Goal: Transaction & Acquisition: Purchase product/service

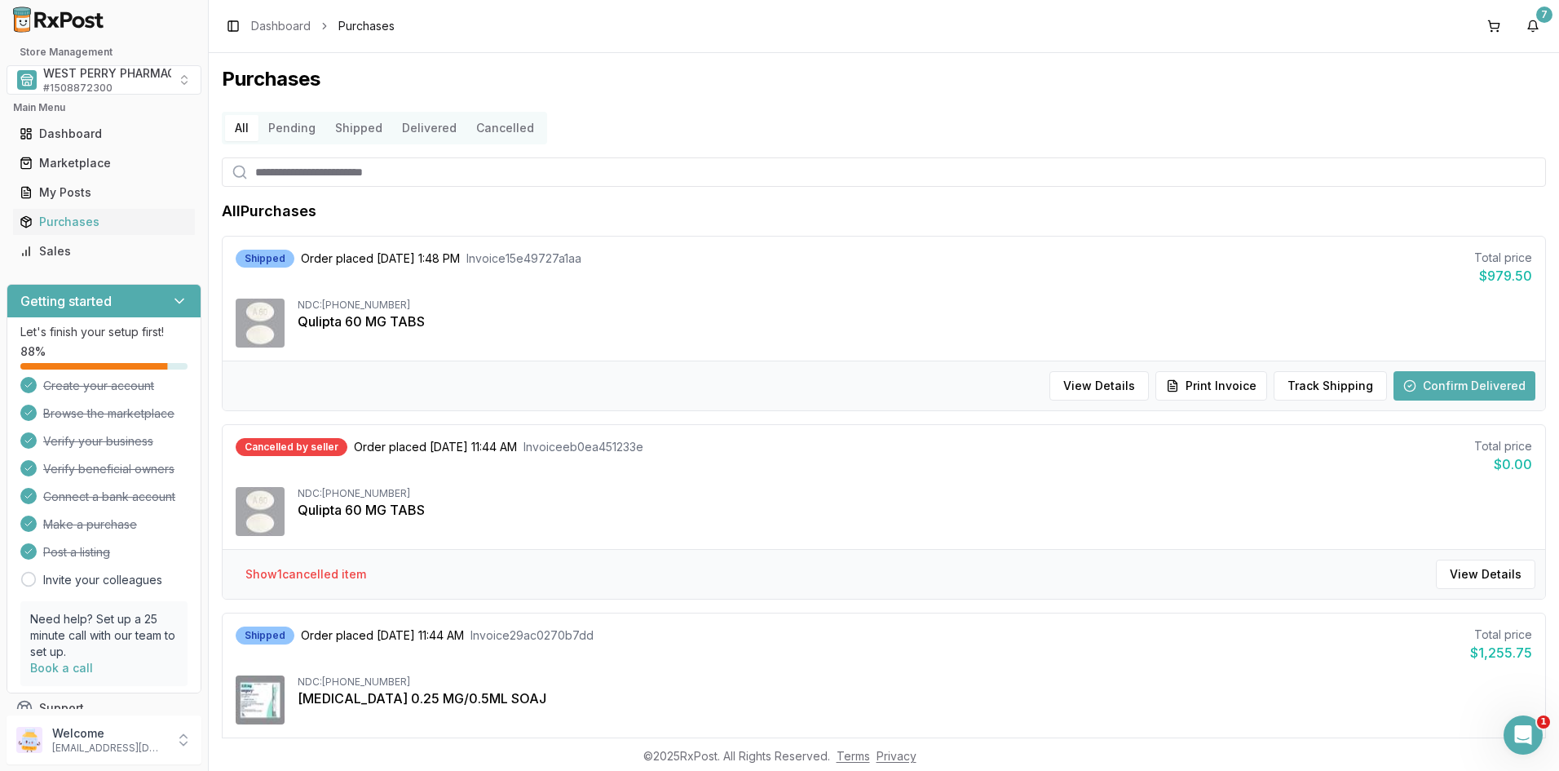
scroll to position [1541, 0]
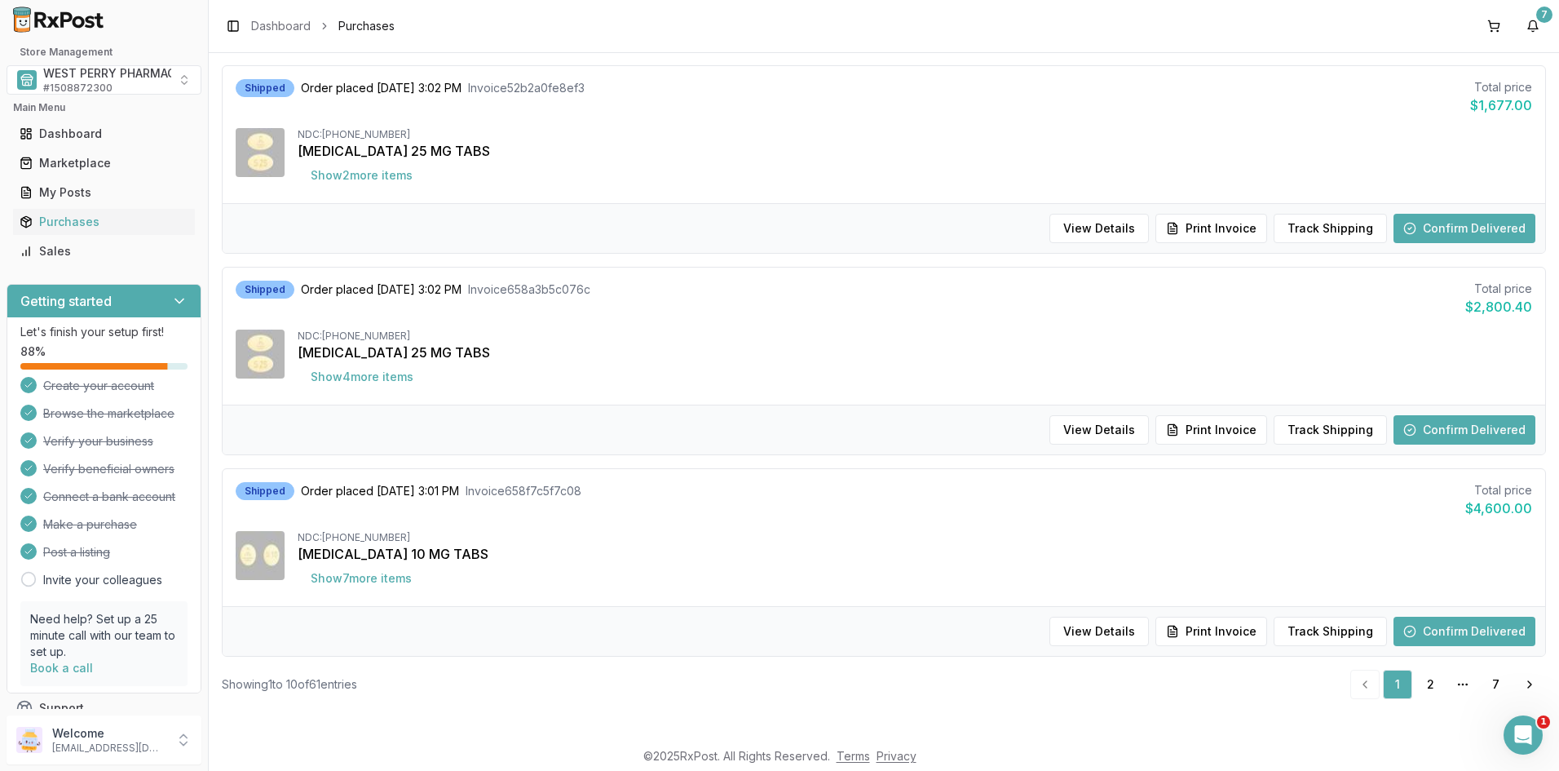
click at [1344, 22] on div "Toggle Sidebar Dashboard Purchases 7" at bounding box center [884, 26] width 1350 height 52
drag, startPoint x: 1371, startPoint y: 41, endPoint x: 1092, endPoint y: 2, distance: 281.5
click at [1368, 41] on div "Toggle Sidebar Dashboard Purchases 7" at bounding box center [884, 26] width 1350 height 52
click at [1431, 39] on div "Toggle Sidebar Dashboard Purchases 7" at bounding box center [884, 26] width 1350 height 52
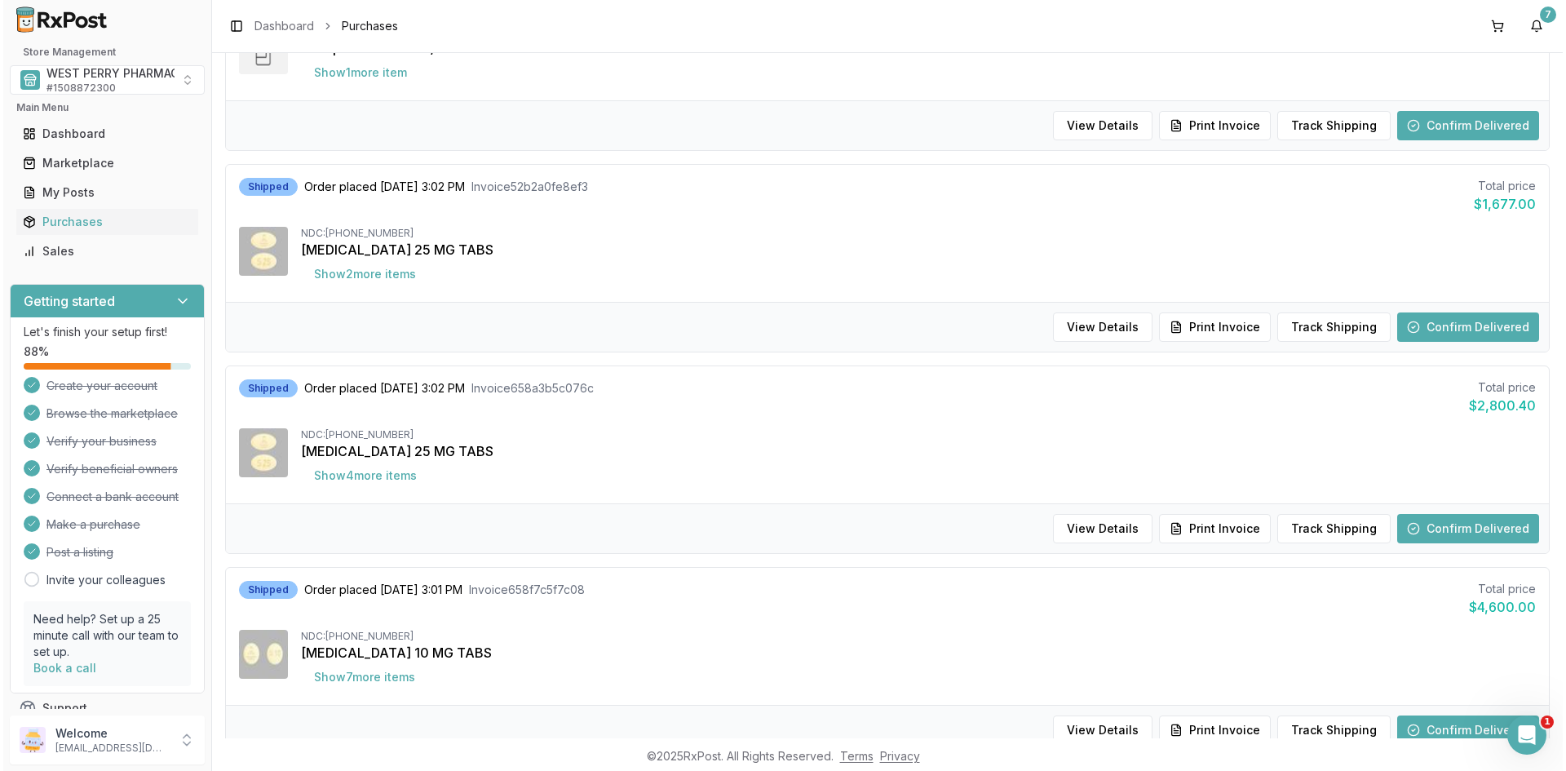
scroll to position [1215, 0]
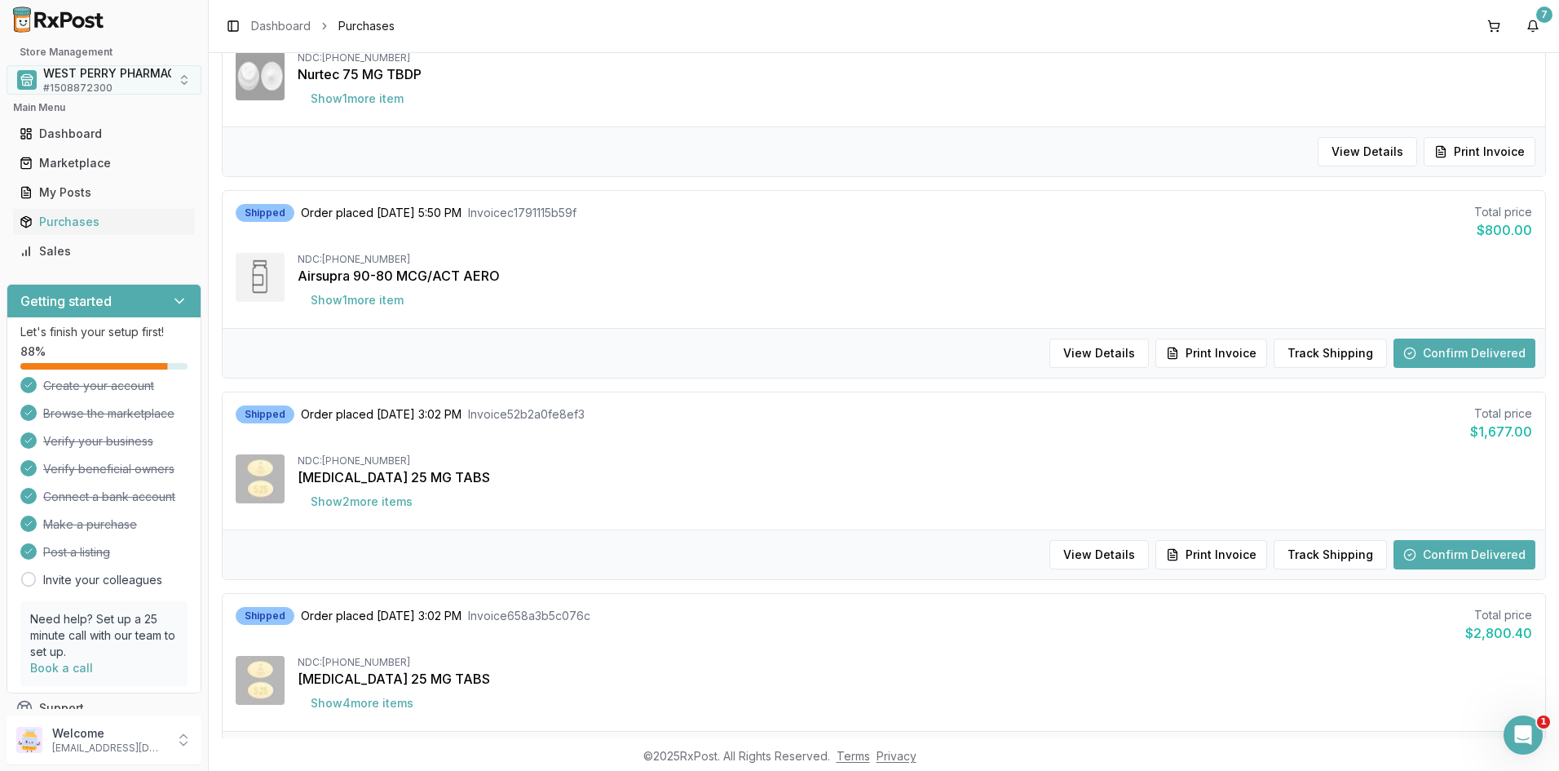
click at [108, 77] on span "WEST PERRY PHARMACY INC" at bounding box center [125, 73] width 164 height 16
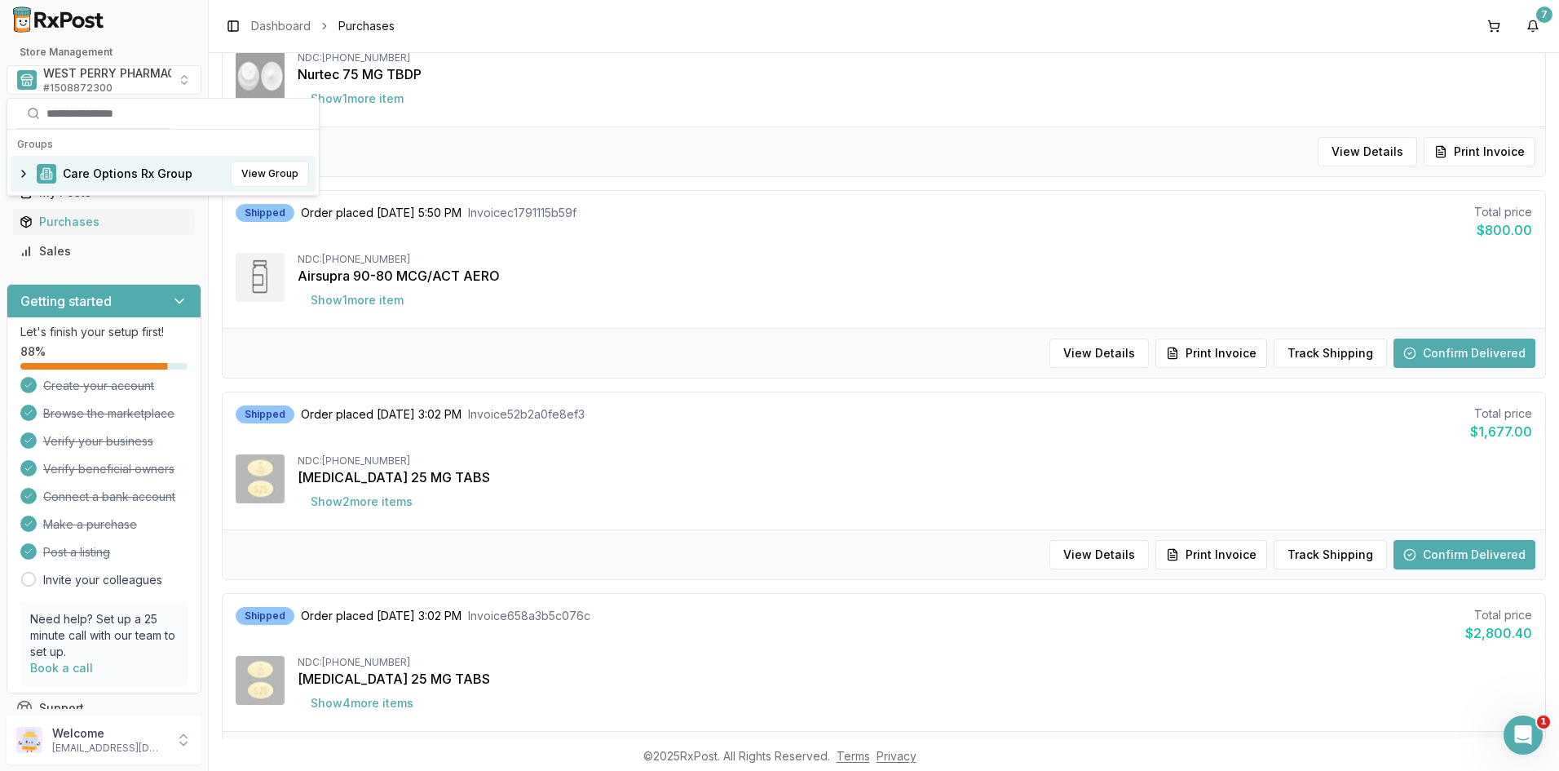
click at [96, 167] on span "Care Options Rx Group" at bounding box center [128, 174] width 130 height 16
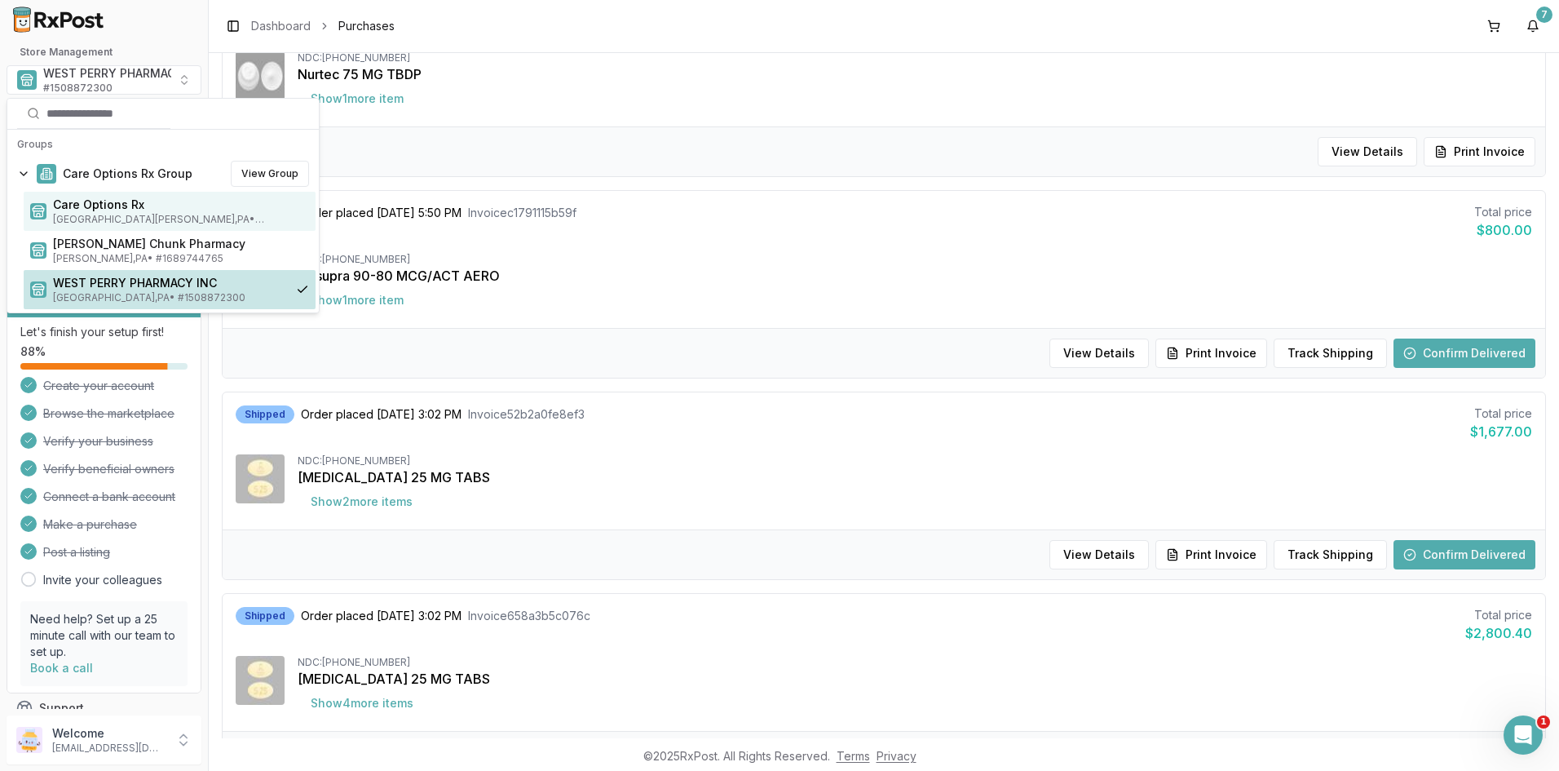
click at [99, 212] on span "Care Options Rx" at bounding box center [181, 205] width 256 height 16
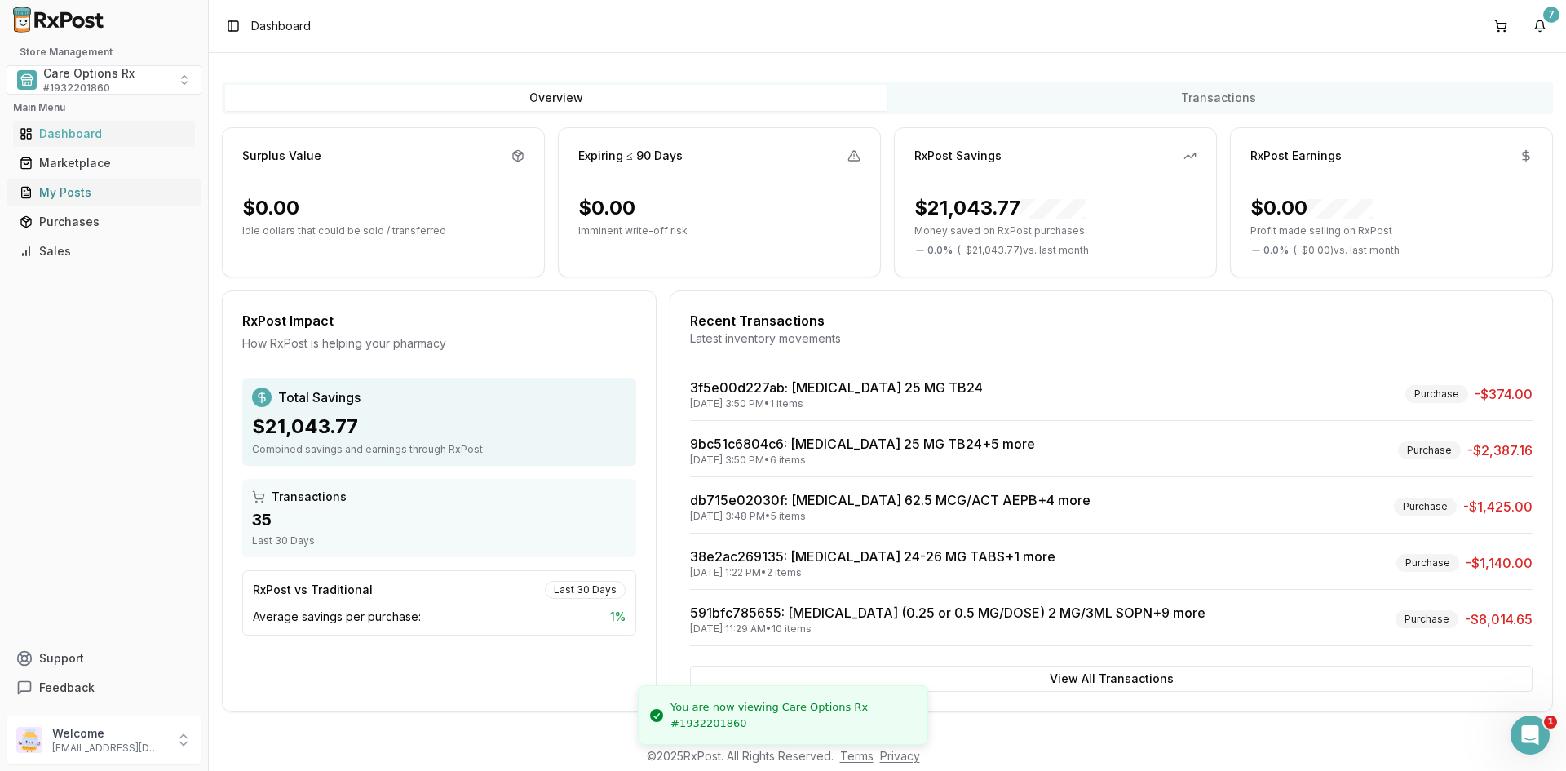
scroll to position [76, 0]
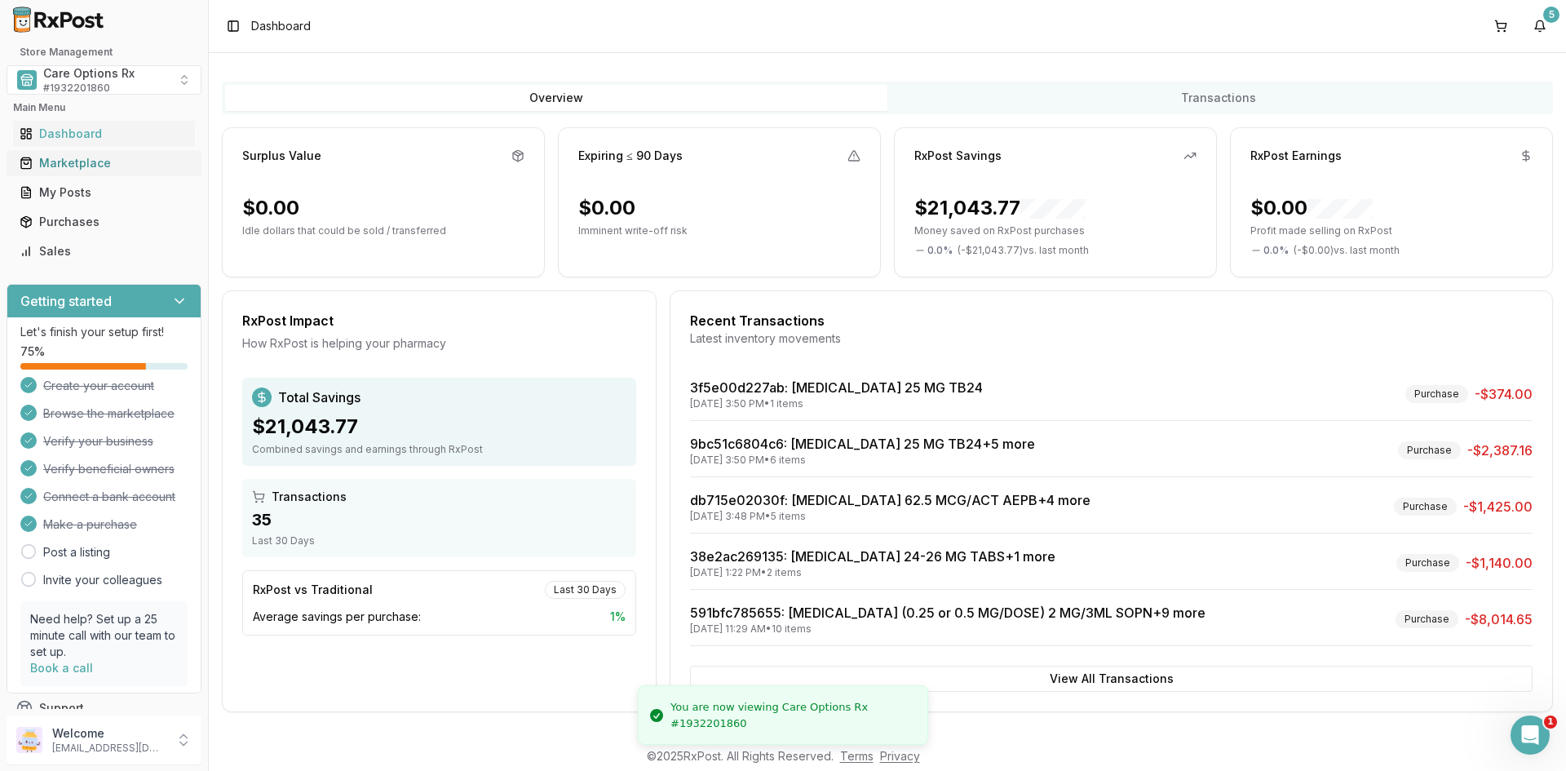
click at [62, 157] on div "Marketplace" at bounding box center [104, 163] width 169 height 16
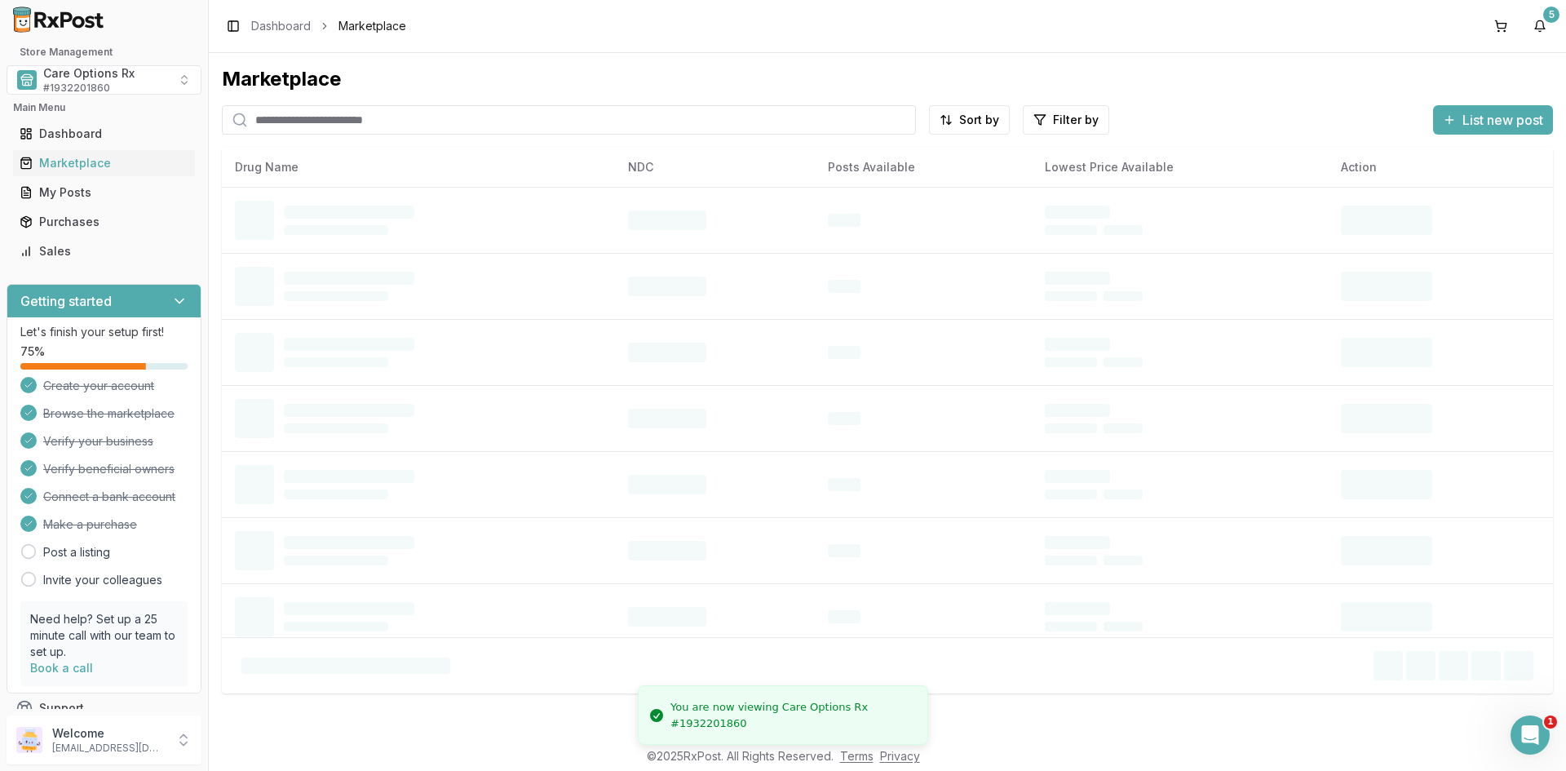
click at [312, 130] on input "search" at bounding box center [569, 119] width 694 height 29
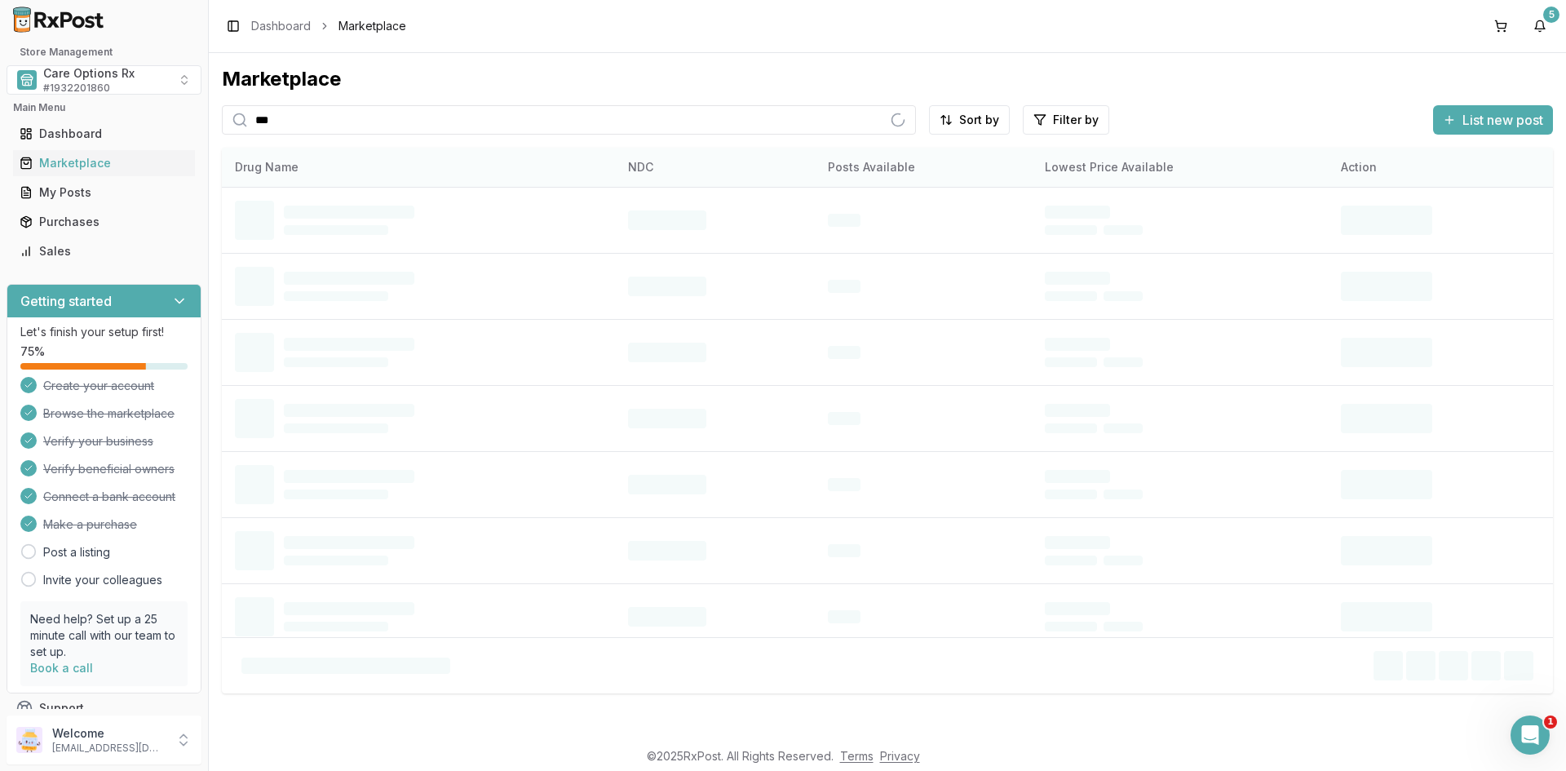
type input "*********"
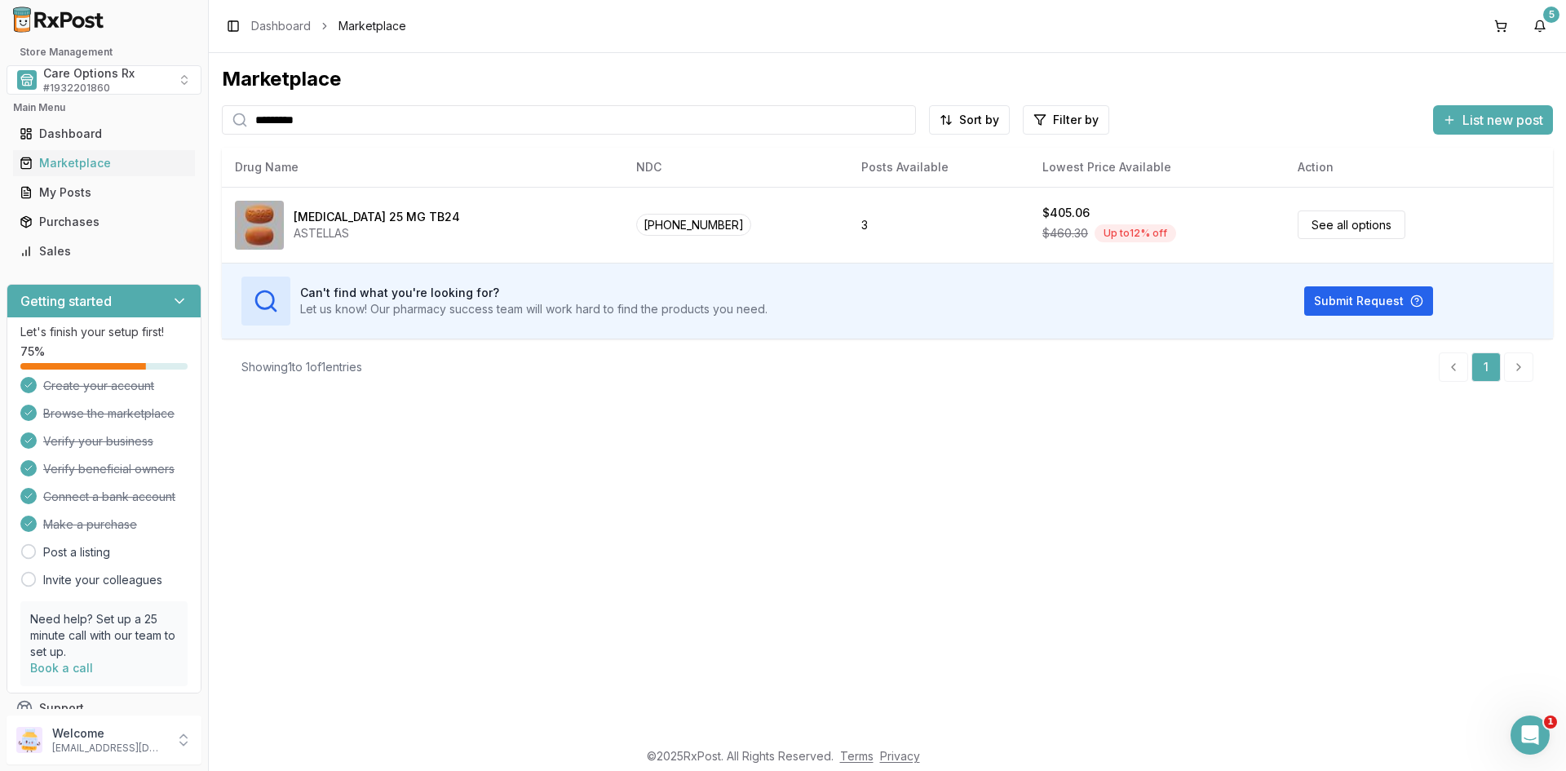
click at [526, 439] on div "Marketplace ********* Sort by Filter by List new post Card Table NDC: [PHONE_NU…" at bounding box center [887, 395] width 1357 height 685
